Goal: Task Accomplishment & Management: Use online tool/utility

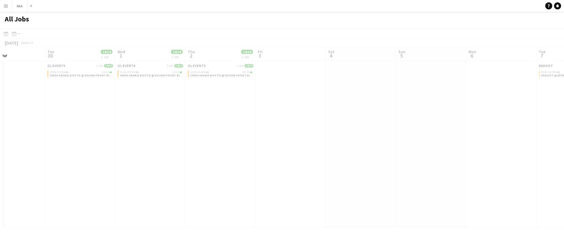
scroll to position [0, 173]
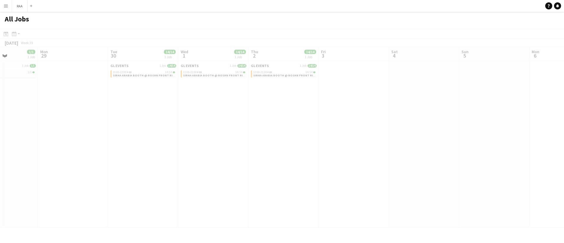
drag, startPoint x: 524, startPoint y: 105, endPoint x: 200, endPoint y: 102, distance: 324.3
click at [109, 111] on app-all-jobs "All Jobs Date picker AUG 2025 AUG 2025 Monday M Tuesday T Wednesday W Thursday …" at bounding box center [282, 120] width 564 height 216
drag, startPoint x: 453, startPoint y: 112, endPoint x: 206, endPoint y: 112, distance: 247.9
click at [75, 113] on div at bounding box center [282, 137] width 564 height 216
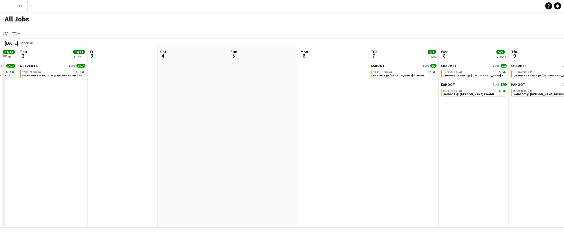
drag, startPoint x: 469, startPoint y: 110, endPoint x: 287, endPoint y: 96, distance: 182.0
click at [238, 98] on app-calendar-viewport "Mon 29 Tue 30 14/14 1 Job Wed 1 14/14 1 Job Thu 2 14/14 1 Job Fri 3 Sat 4 Sun 5…" at bounding box center [282, 137] width 564 height 181
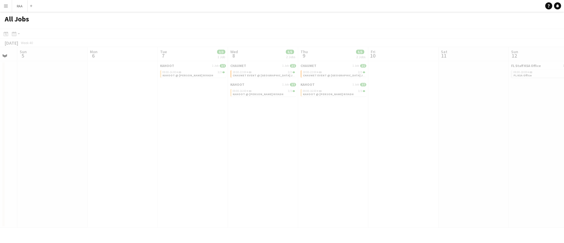
scroll to position [0, 196]
drag, startPoint x: 564, startPoint y: 131, endPoint x: 339, endPoint y: 132, distance: 224.4
click at [339, 132] on app-all-jobs "All Jobs Date picker AUG 2025 AUG 2025 Monday M Tuesday T Wednesday W Thursday …" at bounding box center [282, 120] width 564 height 216
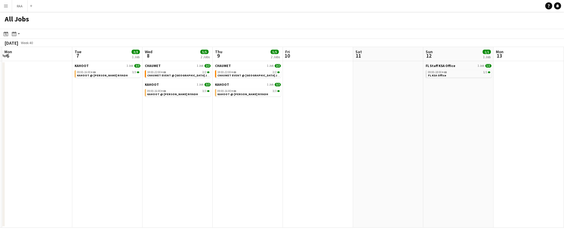
scroll to position [0, 209]
drag, startPoint x: 358, startPoint y: 126, endPoint x: 306, endPoint y: 123, distance: 52.4
drag, startPoint x: 306, startPoint y: 123, endPoint x: 107, endPoint y: 71, distance: 205.2
click at [107, 71] on app-calendar-viewport "Fri 3 Sat 4 Sun 5 Mon 6 Tue 7 3/3 1 Job Wed 8 5/5 2 Jobs Thu 9 5/5 2 Jobs Fri 1…" at bounding box center [282, 137] width 564 height 181
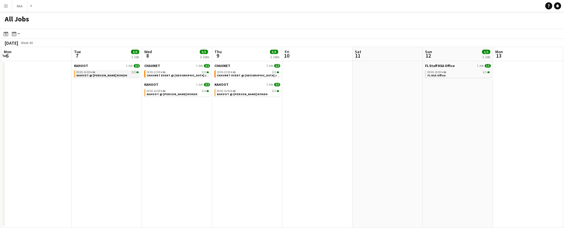
click at [107, 71] on div "09:00-16:00 +03 3/3" at bounding box center [107, 72] width 62 height 3
click at [242, 73] on div "18:00-22:00 +03 2/2" at bounding box center [248, 72] width 62 height 3
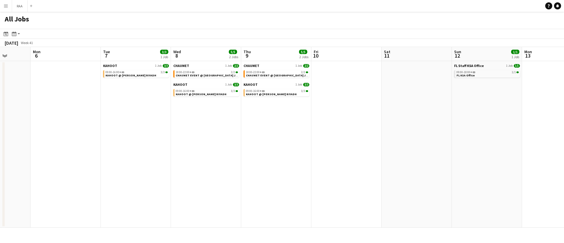
click at [156, 113] on app-all-jobs "All Jobs Date picker AUG 2025 AUG 2025 Monday M Tuesday T Wednesday W Thursday …" at bounding box center [282, 120] width 564 height 216
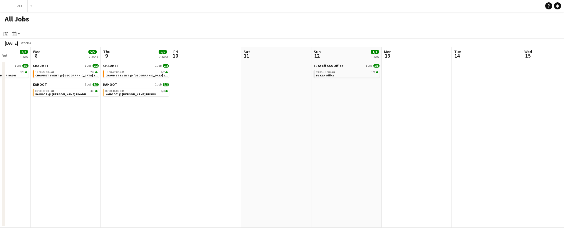
drag, startPoint x: 404, startPoint y: 103, endPoint x: 44, endPoint y: 106, distance: 360.1
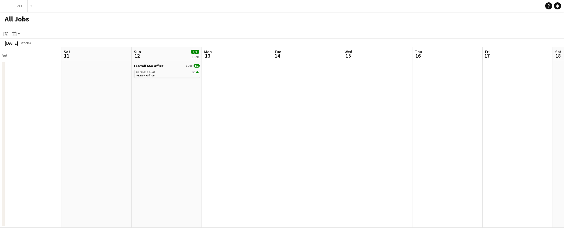
drag, startPoint x: 387, startPoint y: 105, endPoint x: 164, endPoint y: 115, distance: 223.4
click at [164, 115] on app-calendar-viewport "Wed 8 5/5 2 Jobs Thu 9 5/5 2 Jobs Fri 10 Sat 11 Sun 12 1/1 1 Job Mon 13 Tue 14 …" at bounding box center [282, 137] width 564 height 181
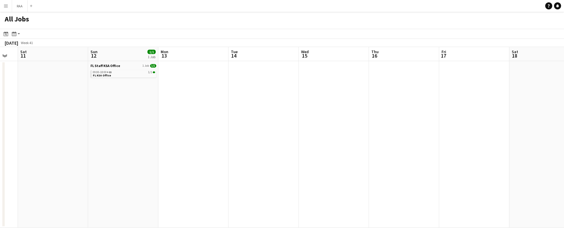
scroll to position [0, 201]
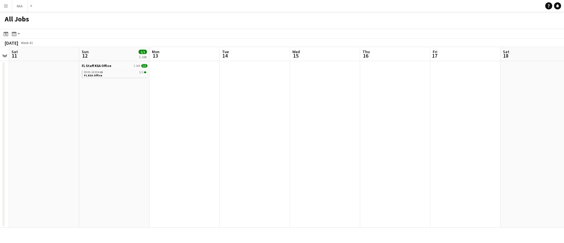
click at [56, 129] on app-all-jobs "All Jobs Date picker AUG 2025 AUG 2025 Monday M Tuesday T Wednesday W Thursday …" at bounding box center [282, 120] width 564 height 216
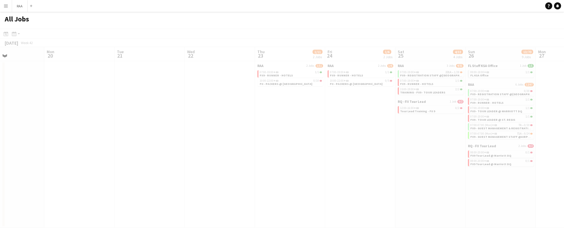
scroll to position [0, 151]
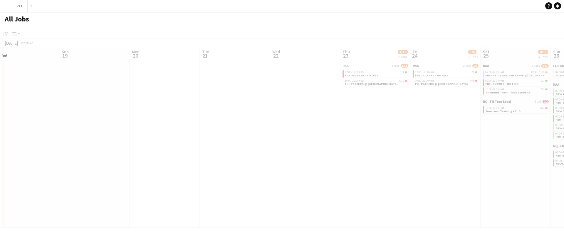
drag, startPoint x: 467, startPoint y: 117, endPoint x: 209, endPoint y: 120, distance: 257.3
click at [32, 126] on app-all-jobs "All Jobs Date picker AUG 2025 AUG 2025 Monday M Tuesday T Wednesday W Thursday …" at bounding box center [282, 120] width 564 height 216
drag, startPoint x: 420, startPoint y: 128, endPoint x: 66, endPoint y: 132, distance: 353.6
click at [66, 132] on div at bounding box center [282, 137] width 564 height 216
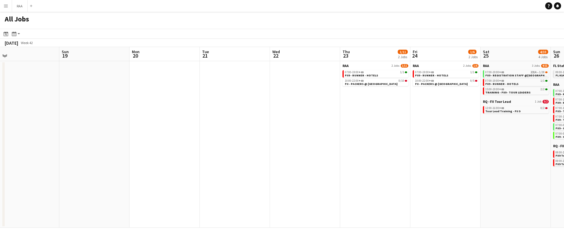
drag, startPoint x: 434, startPoint y: 129, endPoint x: 367, endPoint y: 133, distance: 67.1
click at [388, 71] on div "07:00-19:00 +03 1/1" at bounding box center [376, 72] width 62 height 3
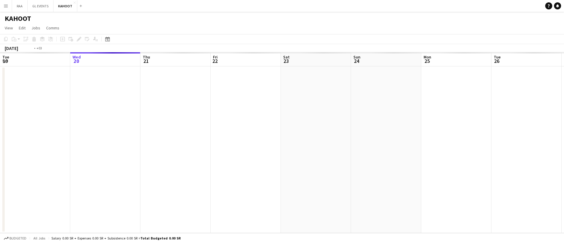
scroll to position [0, 202]
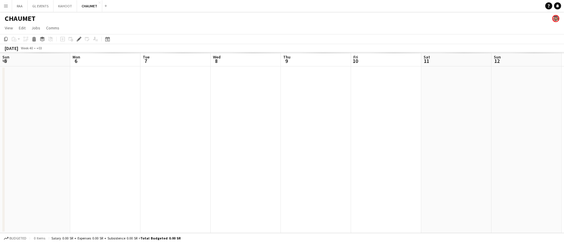
scroll to position [0, 202]
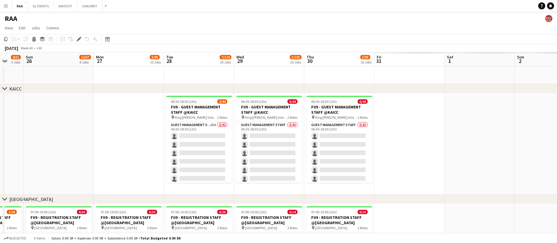
scroll to position [0, 191]
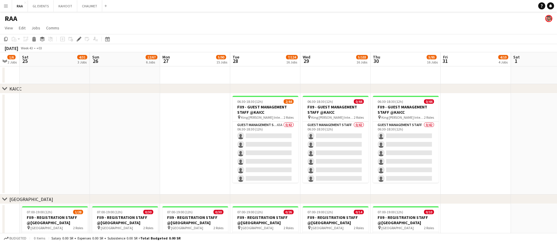
drag, startPoint x: 395, startPoint y: 122, endPoint x: 92, endPoint y: 116, distance: 303.2
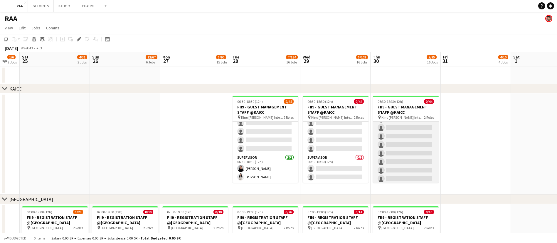
scroll to position [337, 0]
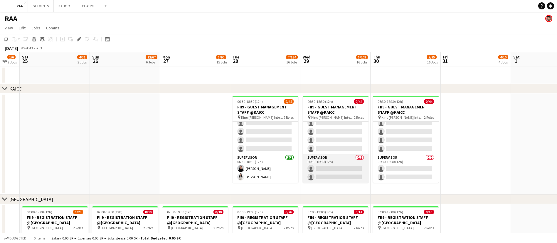
click at [320, 169] on app-card-role "Supervisor 0/2 06:30-18:30 (12h) single-neutral-actions single-neutral-actions" at bounding box center [336, 168] width 66 height 28
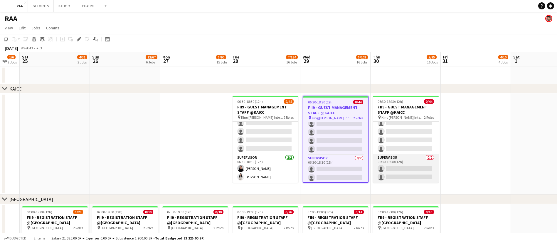
click at [400, 163] on app-card-role "Supervisor 0/2 06:30-18:30 (12h) single-neutral-actions single-neutral-actions" at bounding box center [406, 168] width 66 height 28
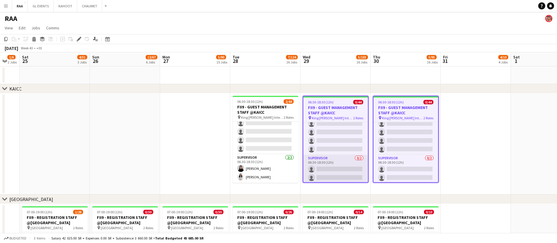
click at [321, 170] on app-card-role "Supervisor 0/2 06:30-18:30 (12h) single-neutral-actions single-neutral-actions" at bounding box center [335, 169] width 65 height 28
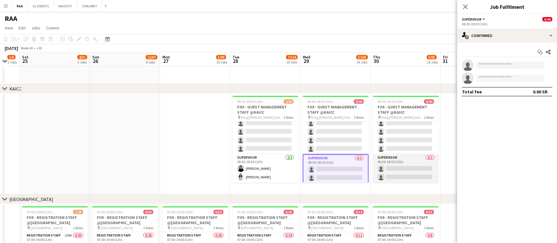
click at [395, 167] on app-card-role "Supervisor 0/2 06:30-18:30 (12h) single-neutral-actions single-neutral-actions" at bounding box center [406, 168] width 66 height 28
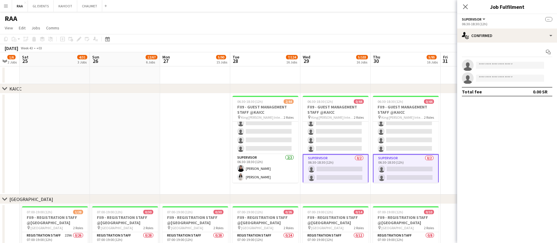
click at [206, 176] on app-date-cell at bounding box center [195, 143] width 70 height 101
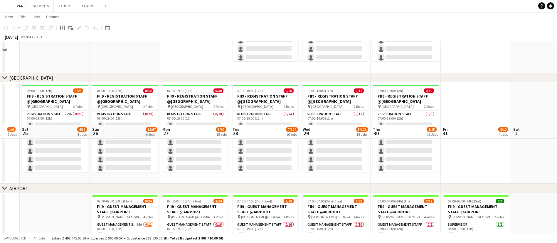
scroll to position [204, 0]
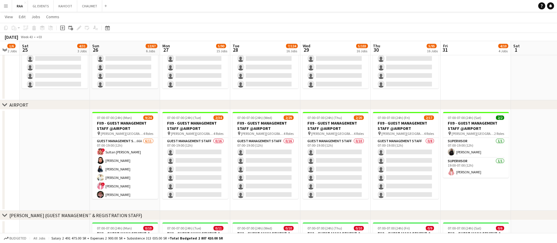
click at [124, 141] on app-card-role "Guest Management Staff 66A 6/11 07:00-19:00 (12h) ! Sultan Bin Turki Alageefi N…" at bounding box center [125, 190] width 66 height 105
